Goal: Task Accomplishment & Management: Manage account settings

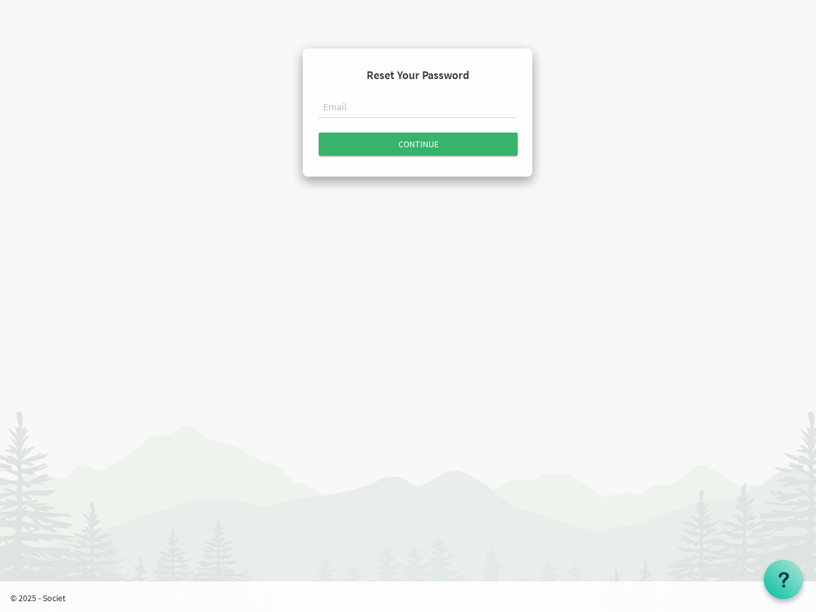
click at [418, 110] on input "text" at bounding box center [417, 108] width 199 height 22
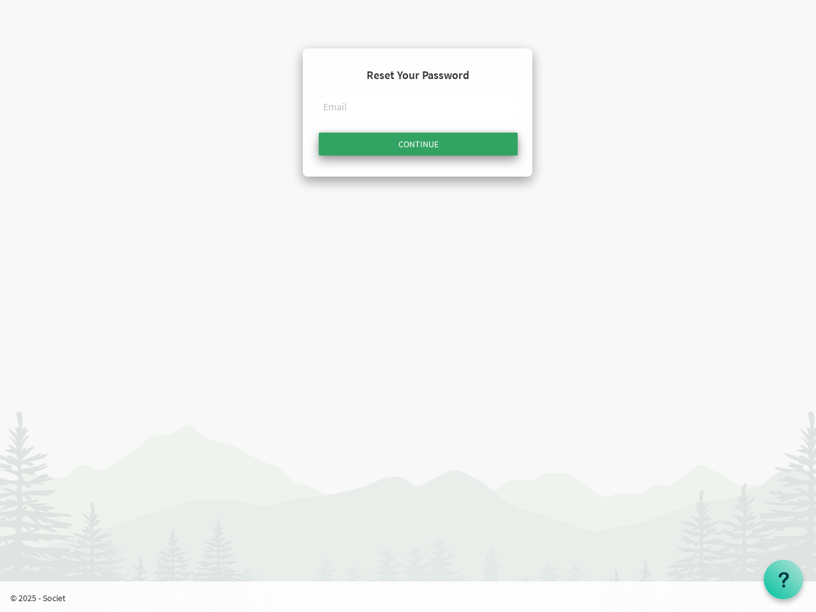
click at [418, 144] on input "Continue" at bounding box center [418, 144] width 199 height 23
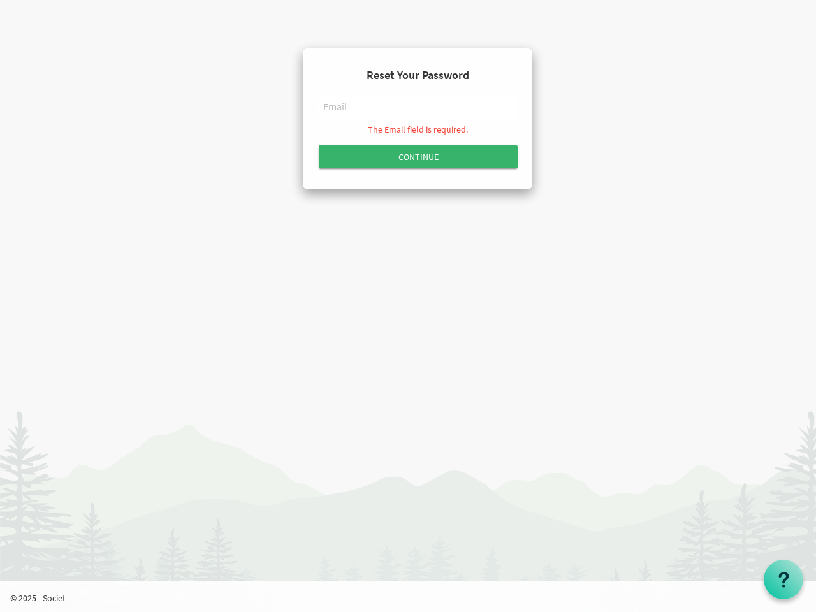
click at [783, 579] on use at bounding box center [783, 579] width 10 height 15
